Goal: Information Seeking & Learning: Learn about a topic

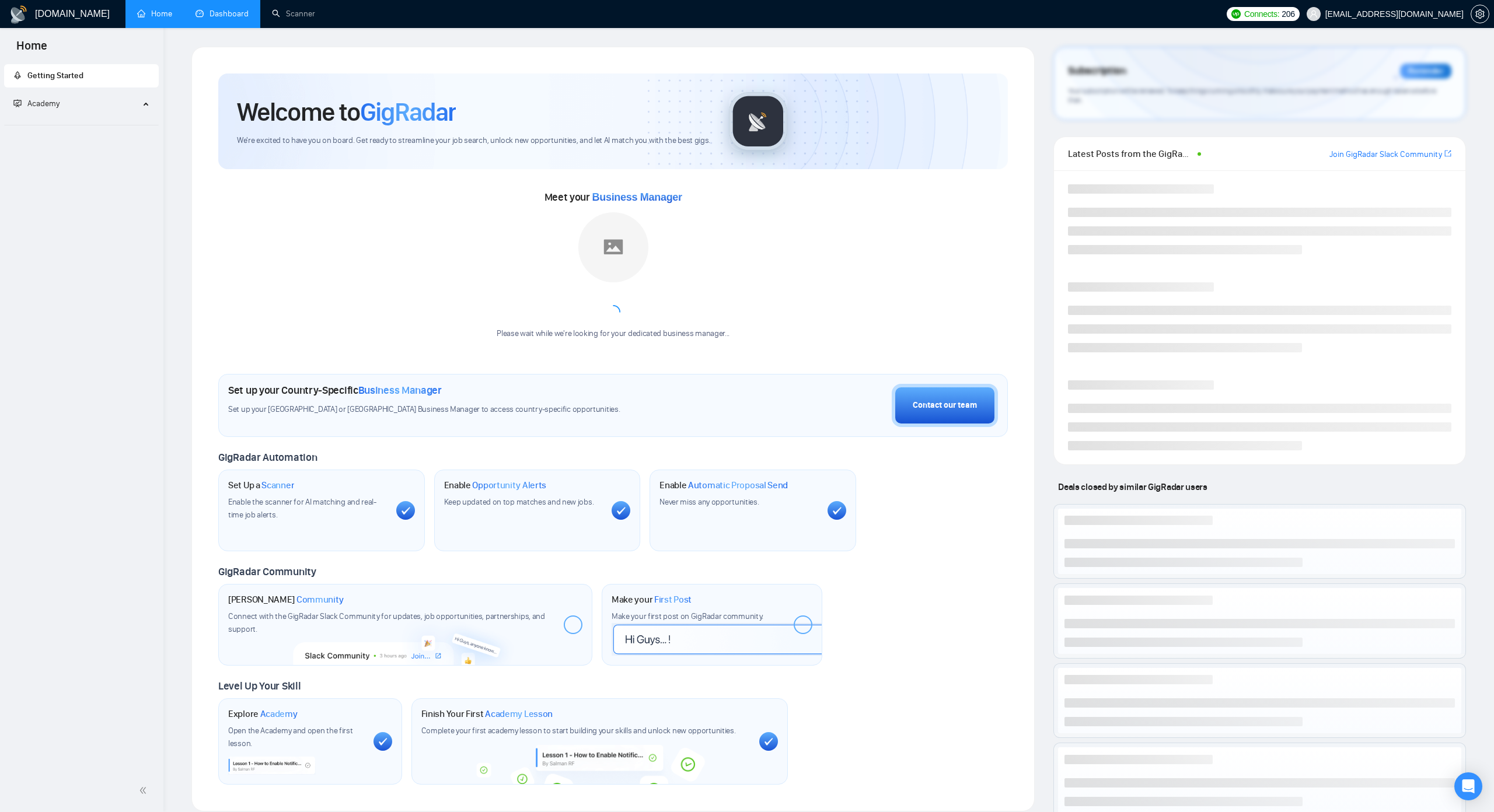
click at [248, 14] on link "Dashboard" at bounding box center [221, 13] width 53 height 10
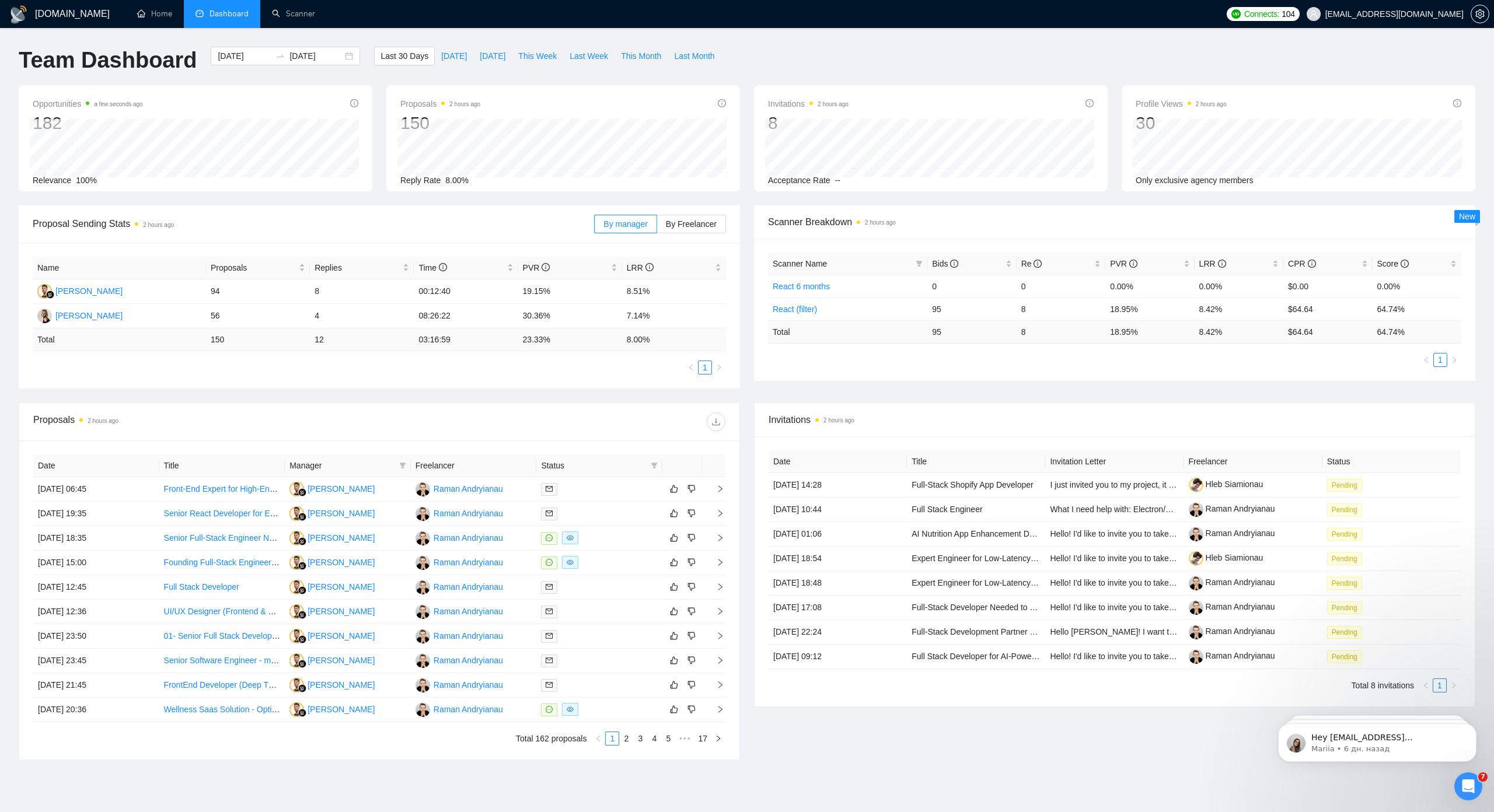
click at [374, 225] on span "Proposal Sending Stats 2 hours ago" at bounding box center [313, 224] width 561 height 14
click at [569, 536] on icon "eye" at bounding box center [570, 538] width 7 height 7
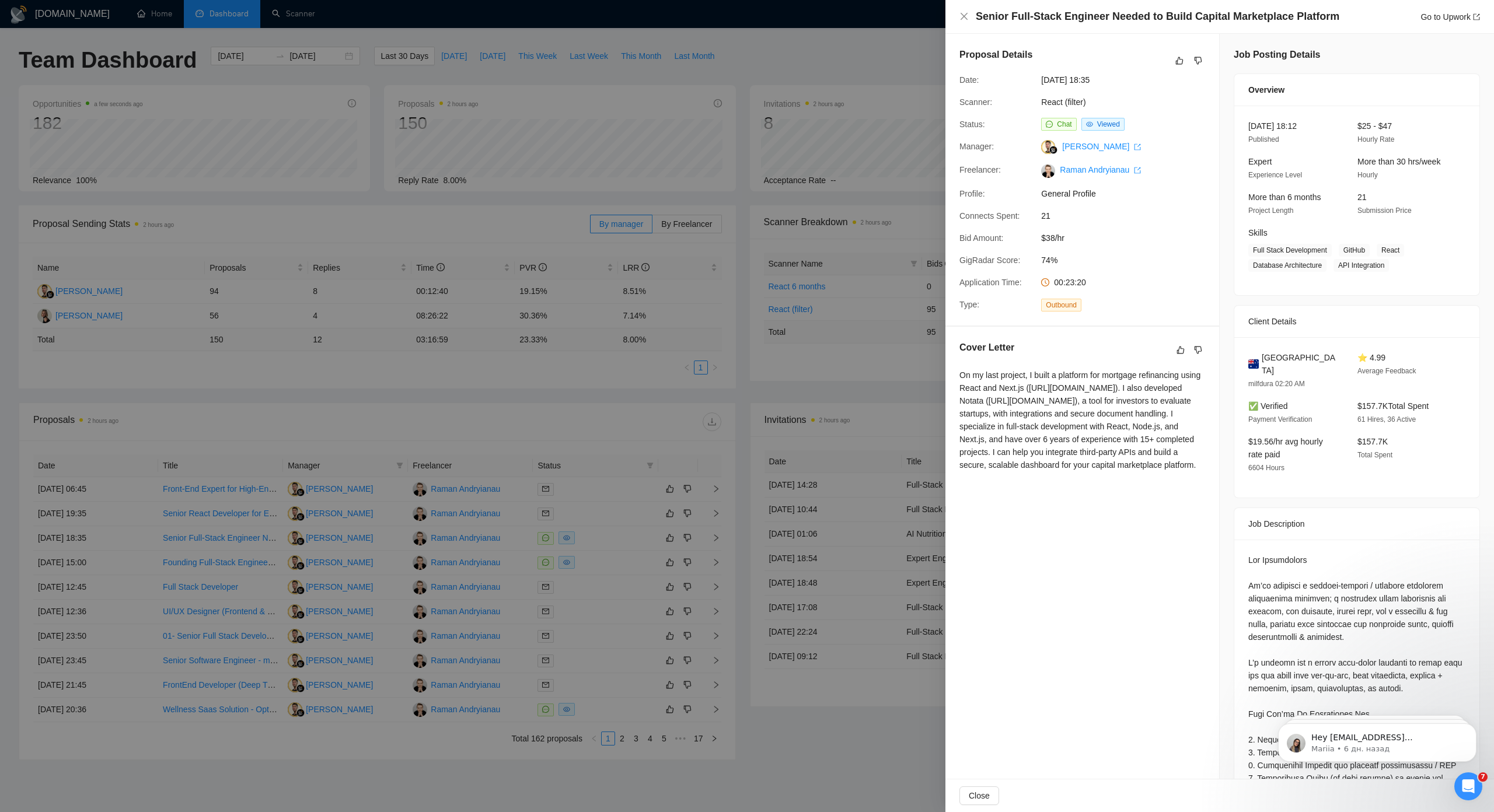
click at [1013, 395] on div "On my last project, I built a platform for mortgage refinancing using React and…" at bounding box center [1082, 419] width 246 height 103
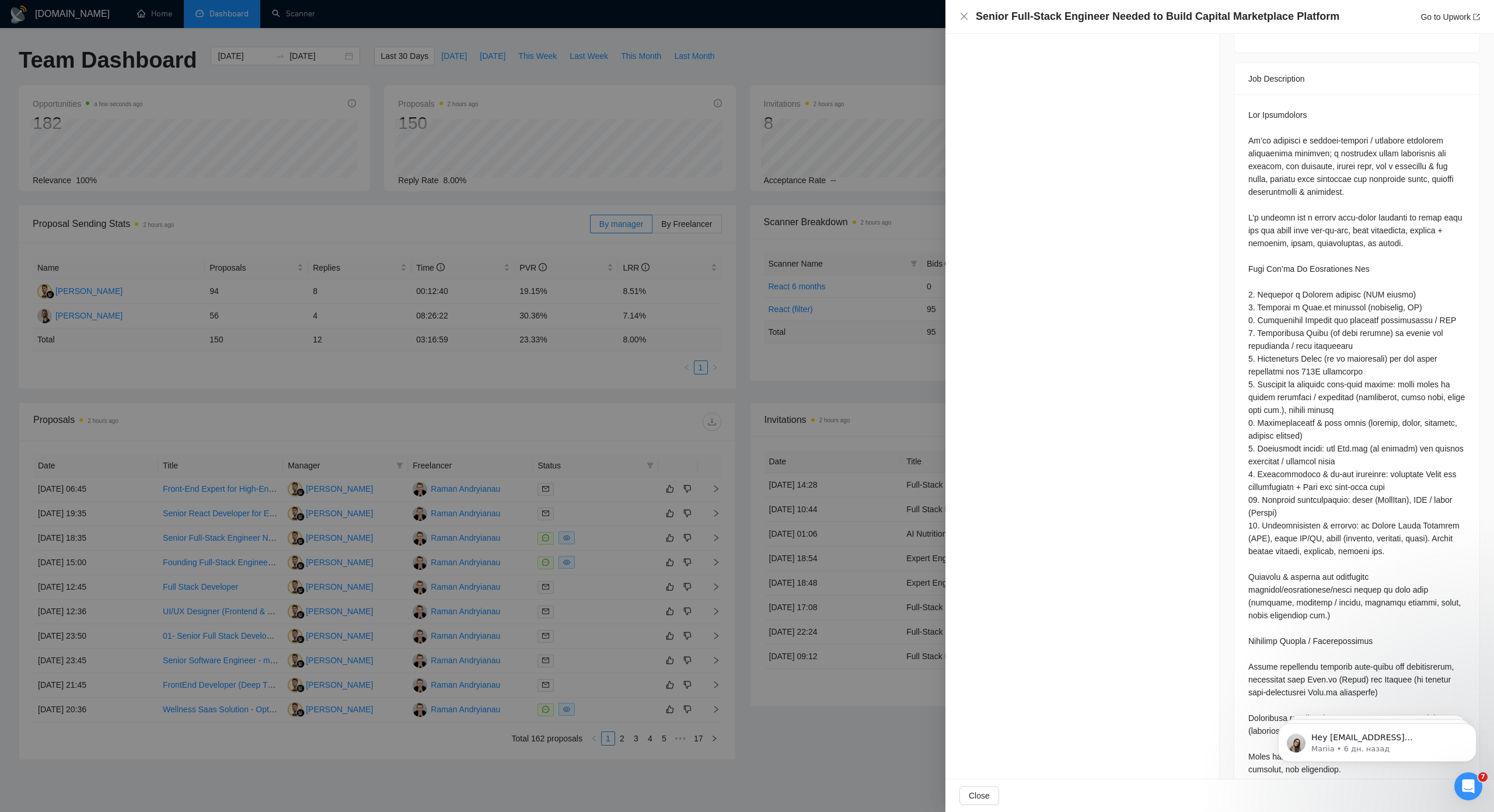
scroll to position [409, 0]
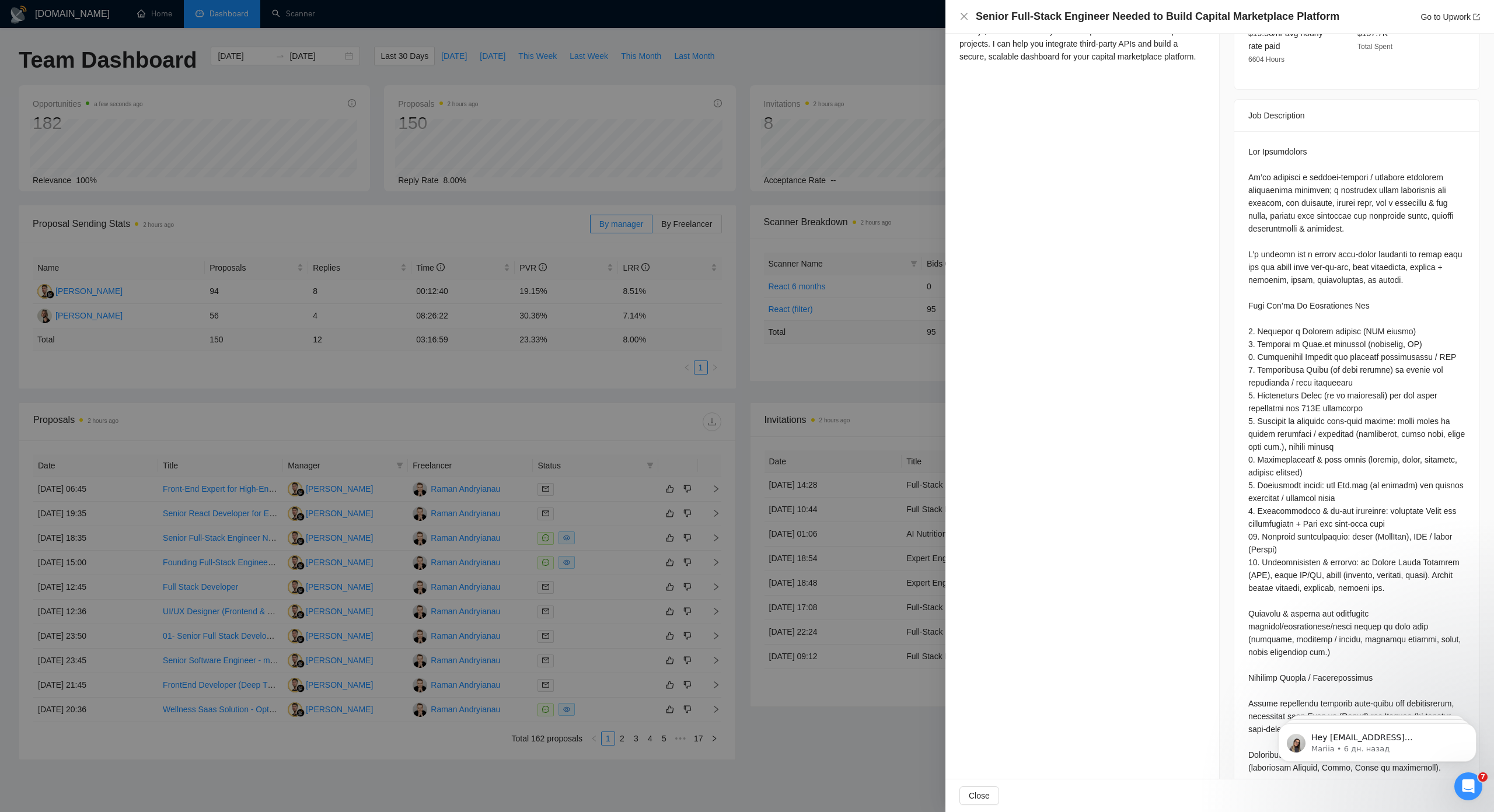
click at [766, 352] on div at bounding box center [747, 406] width 1494 height 812
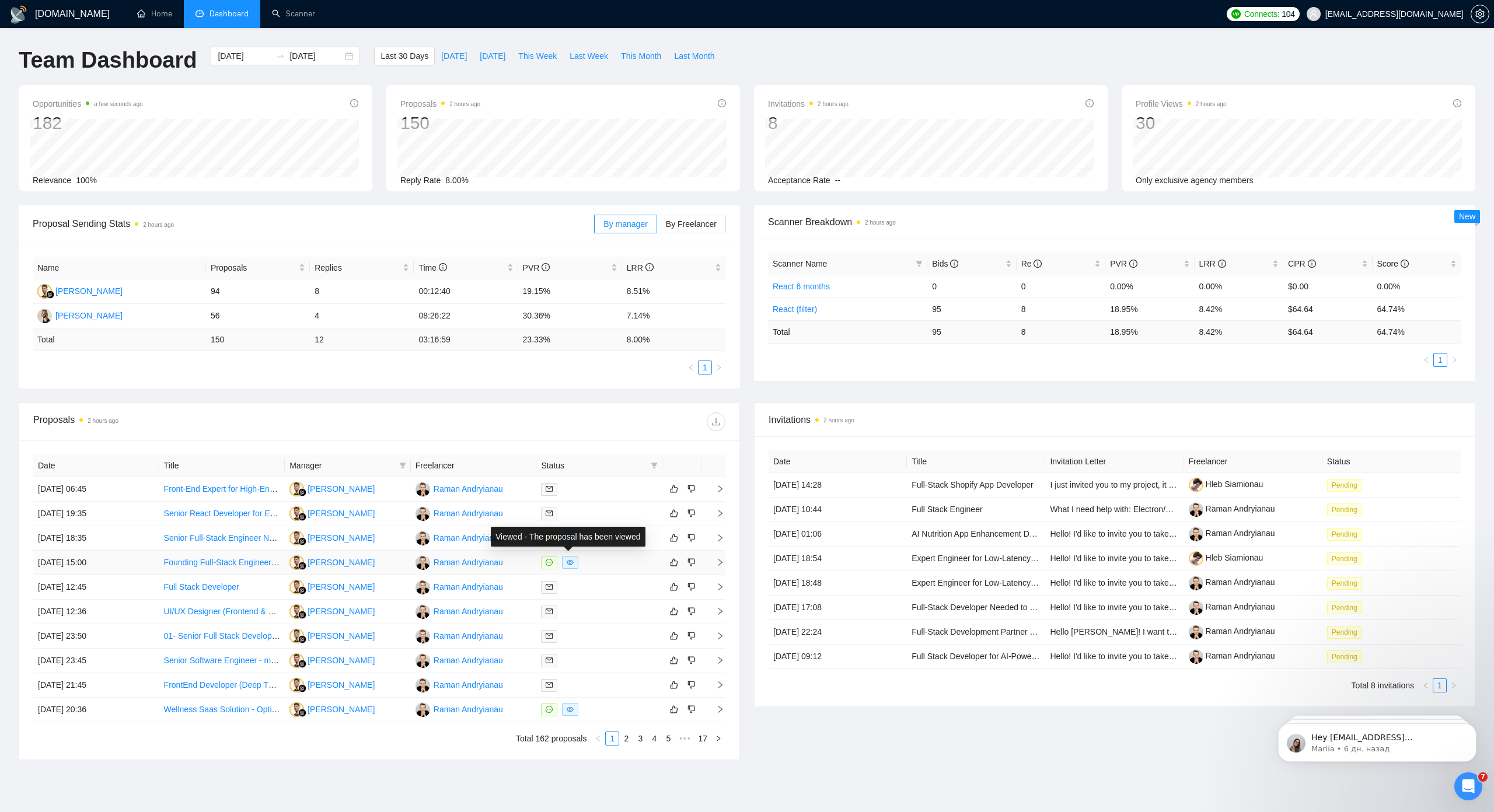
click at [566, 561] on icon "eye" at bounding box center [570, 563] width 7 height 7
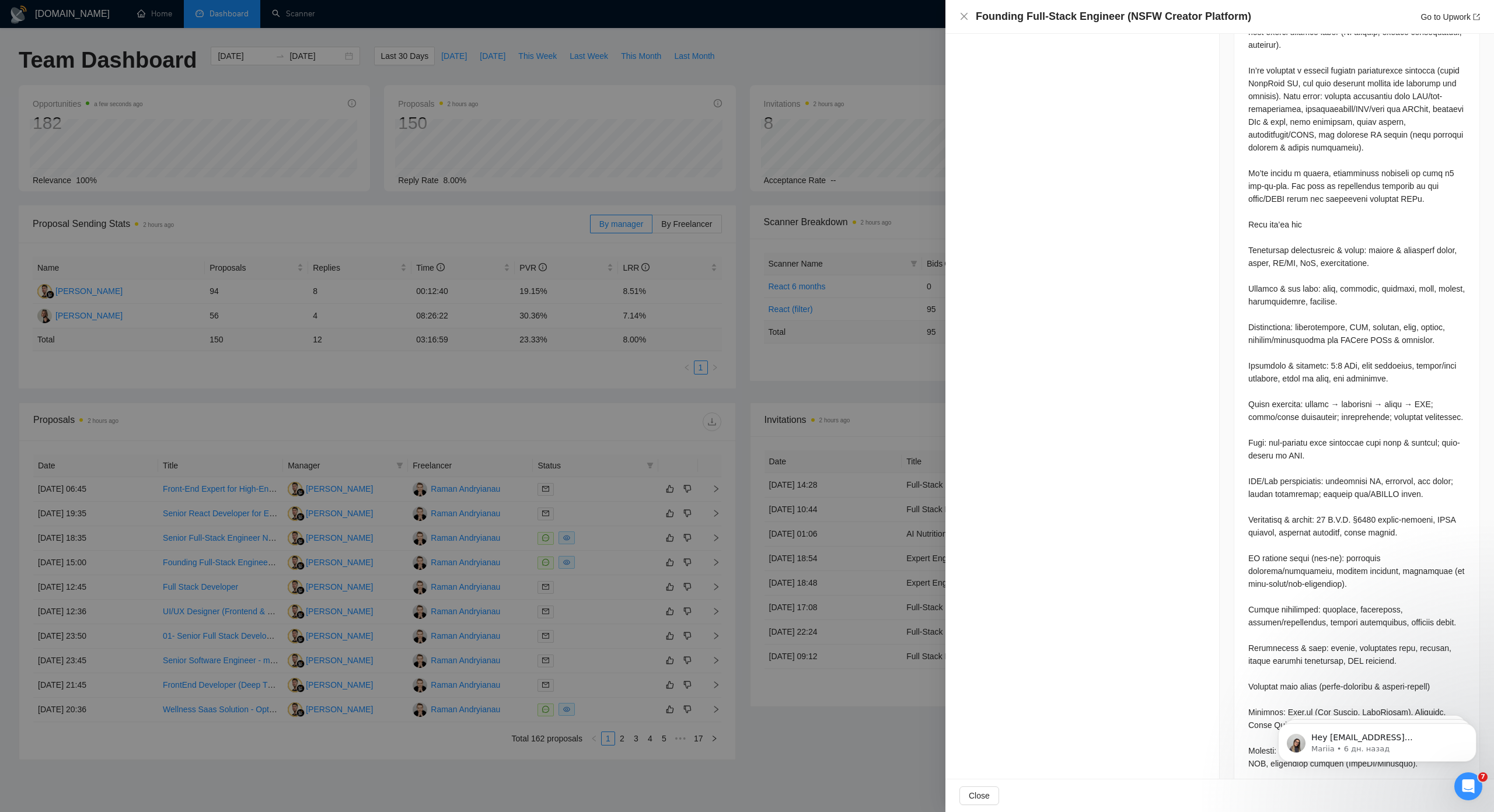
scroll to position [583, 0]
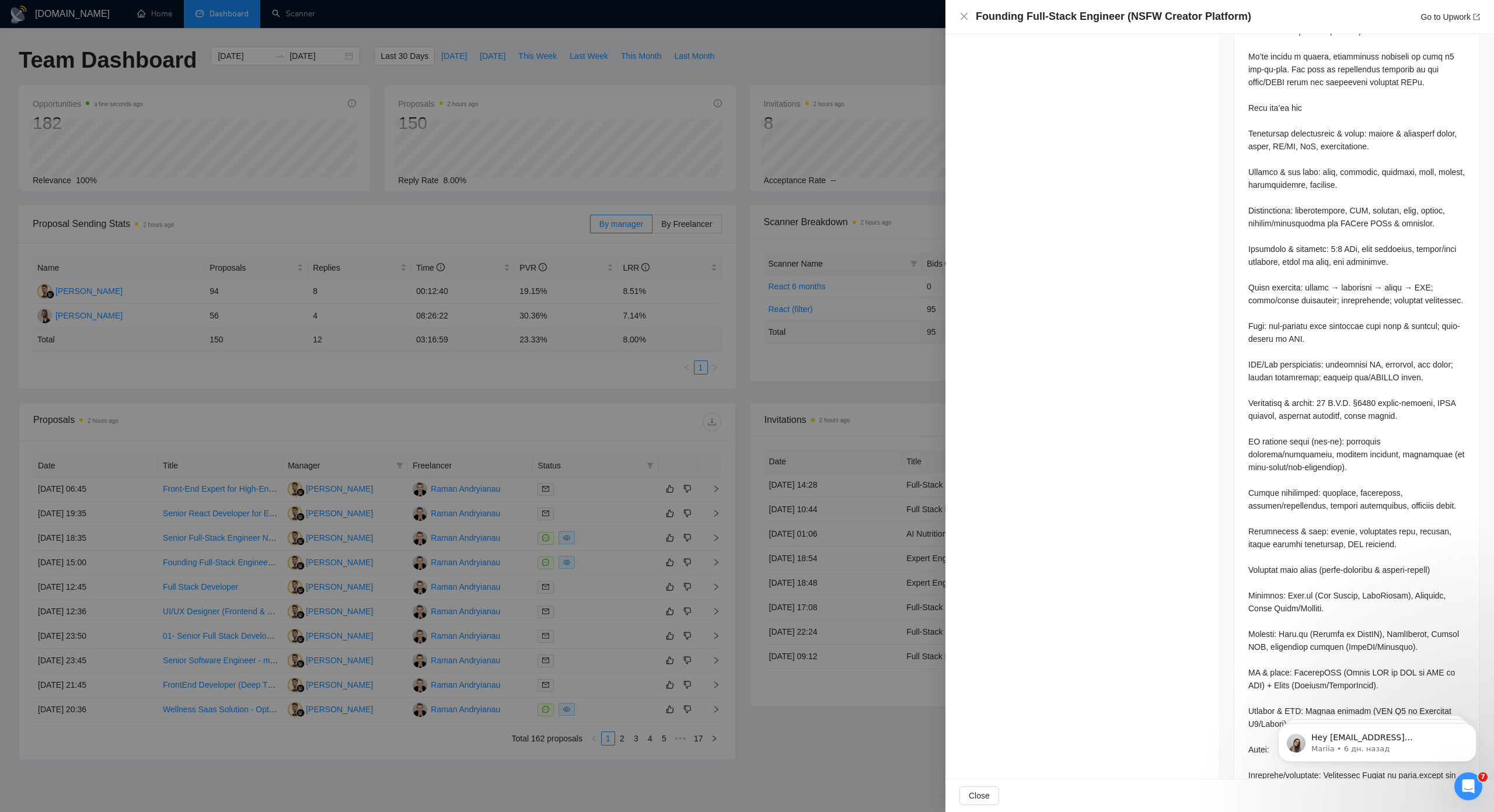
scroll to position [700, 0]
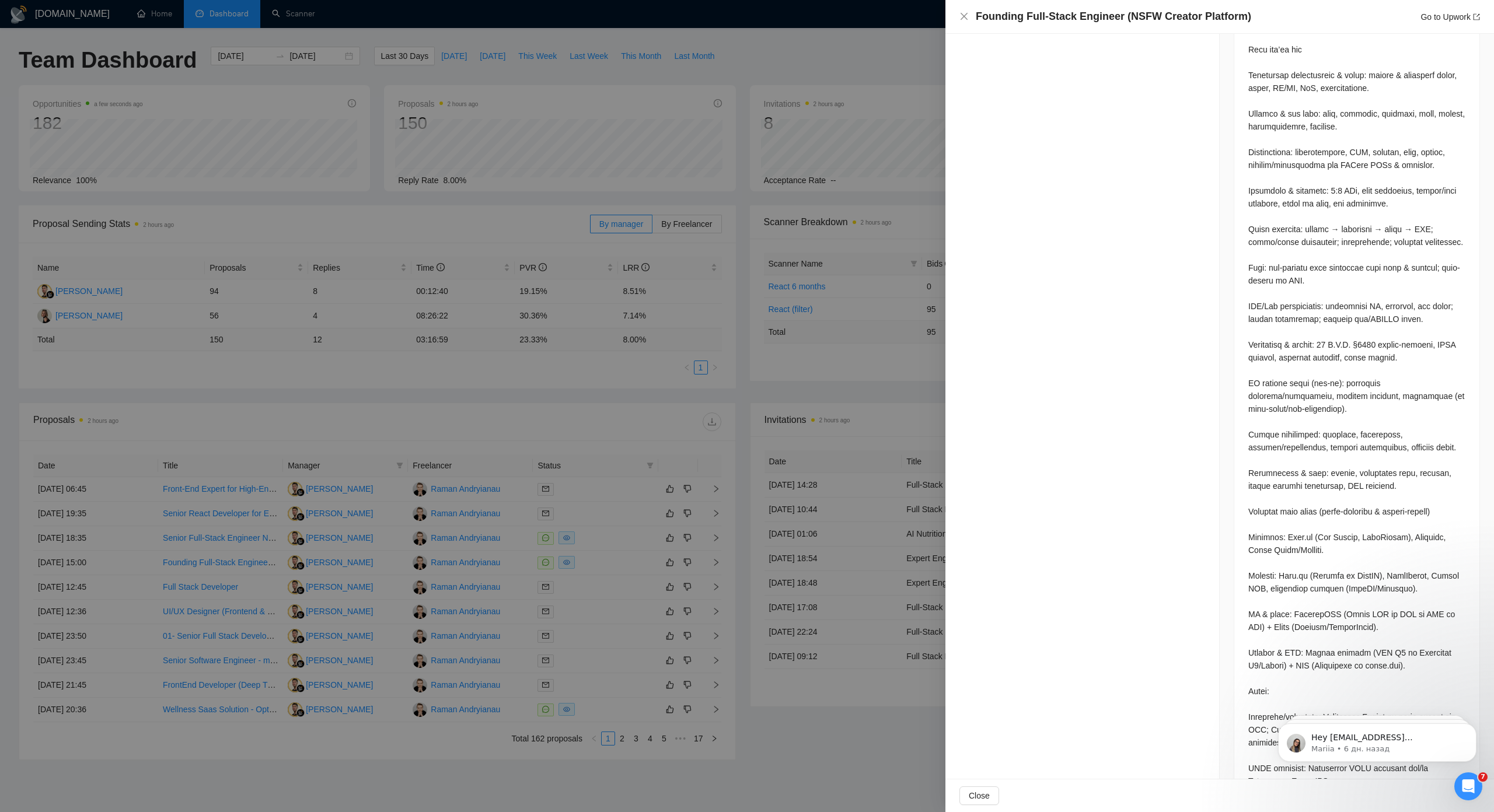
scroll to position [758, 0]
click at [1064, 497] on div "Proposal Details Date: [DATE] 15:00 Scanner: React (filter) Status: Chat Viewed…" at bounding box center [1083, 631] width 274 height 2712
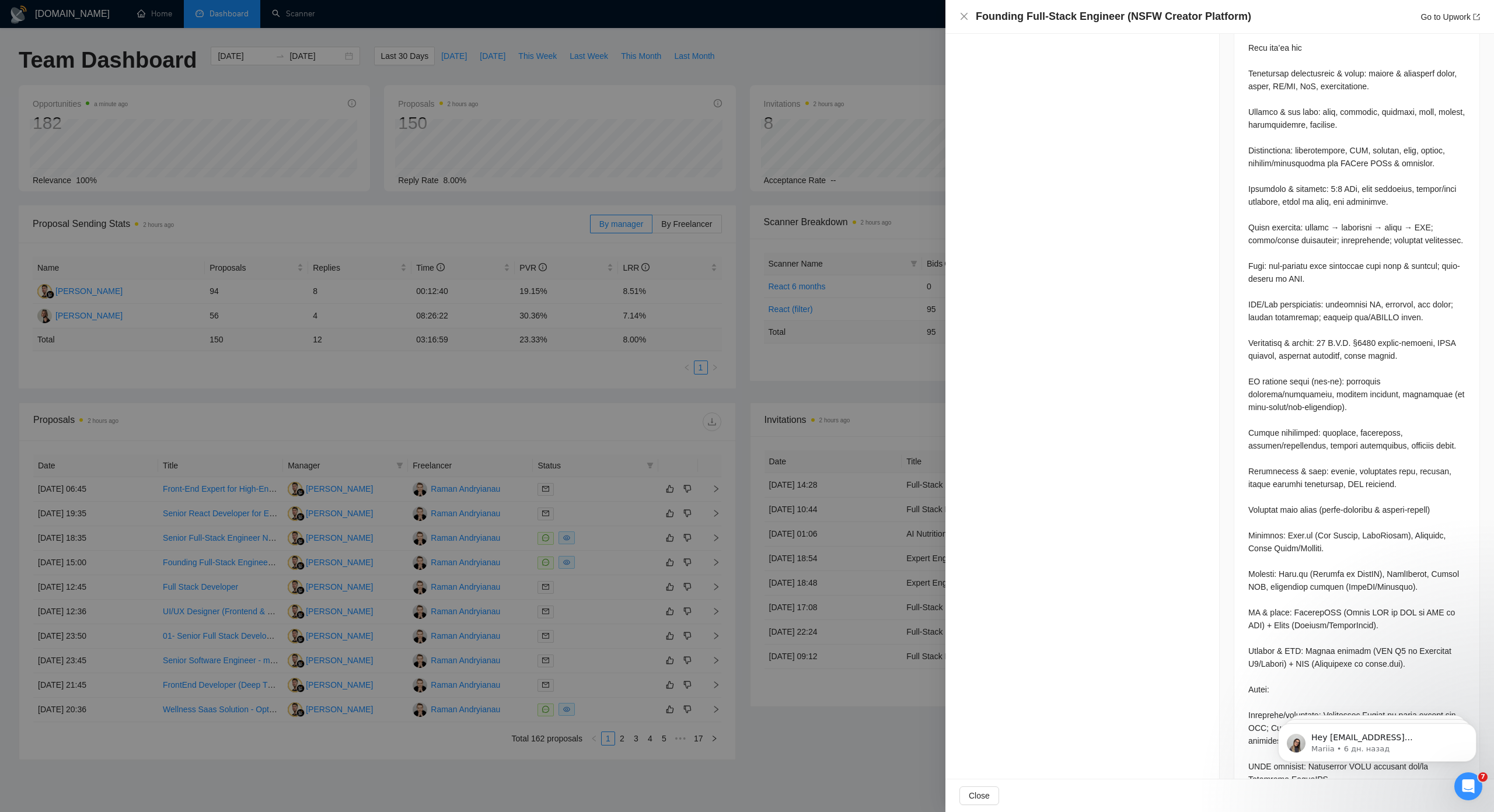
click at [762, 451] on div at bounding box center [747, 406] width 1494 height 812
drag, startPoint x: 943, startPoint y: 335, endPoint x: 928, endPoint y: 332, distance: 15.3
click at [928, 332] on div "Founding Full-Stack Engineer (NSFW Creator Platform) Go to Upwork Proposal Deta…" at bounding box center [747, 406] width 1494 height 812
